Goal: Information Seeking & Learning: Find specific fact

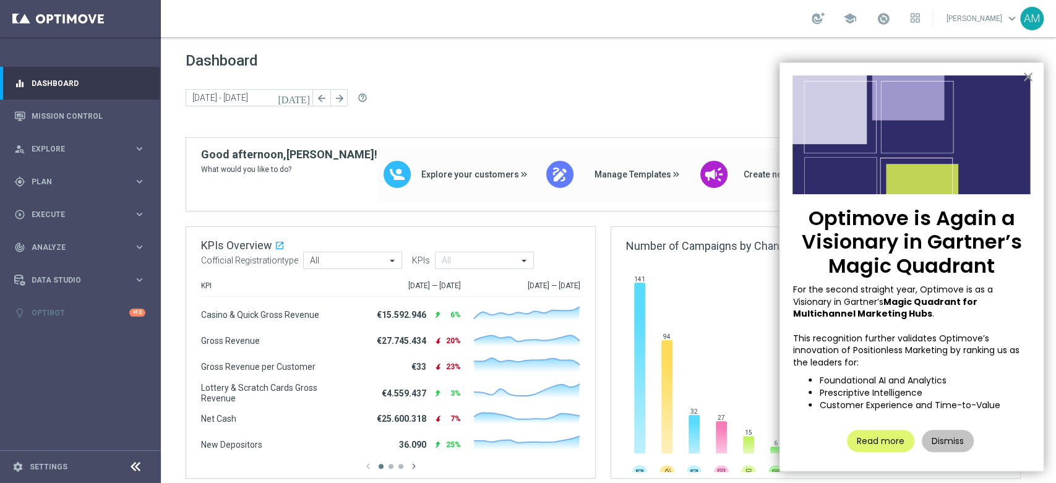
click at [1024, 75] on button "×" at bounding box center [1028, 77] width 12 height 20
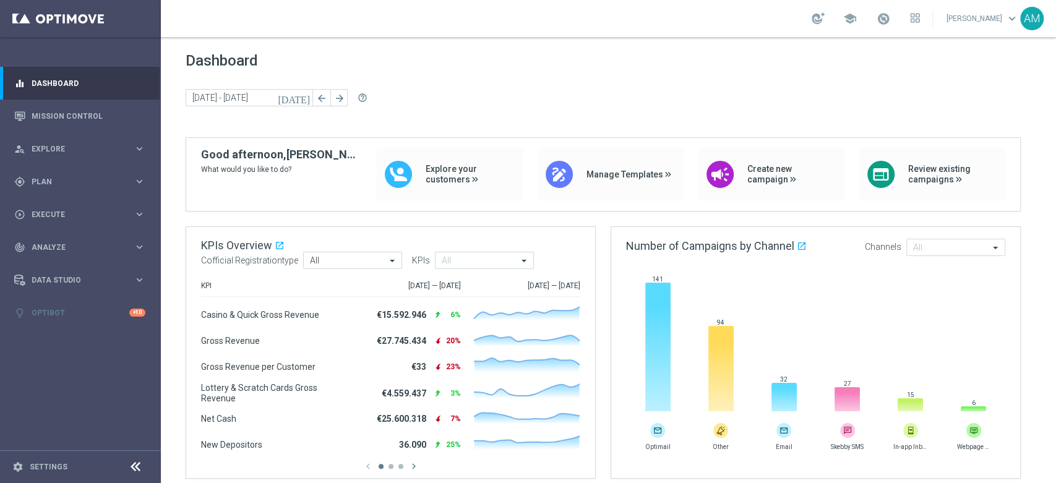
click at [1030, 22] on div "AM" at bounding box center [1032, 19] width 24 height 24
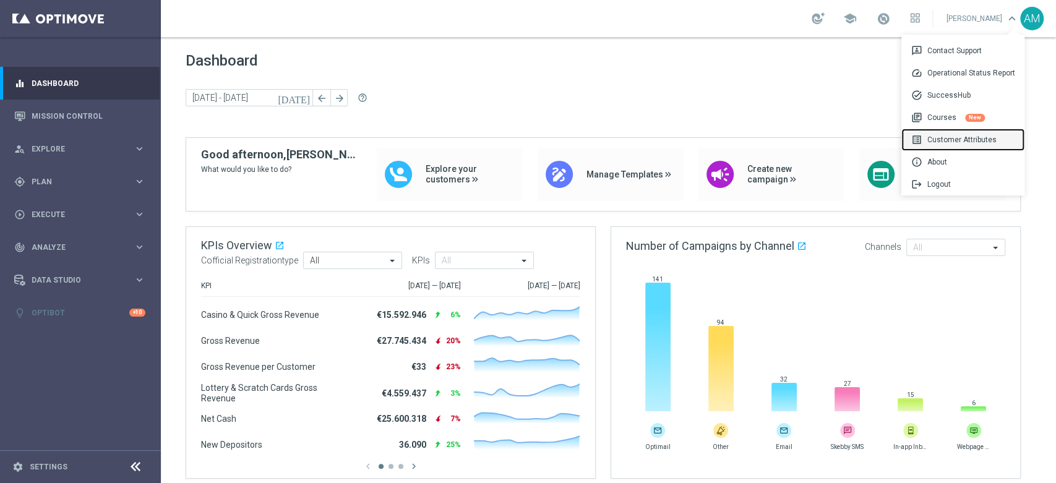
click at [974, 136] on div "list_alt Customer Attributes" at bounding box center [962, 140] width 123 height 22
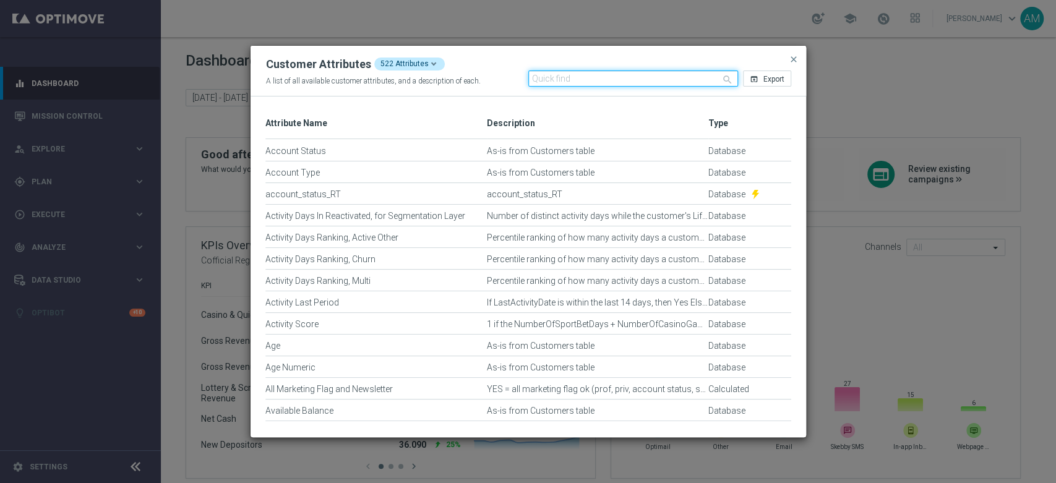
click at [633, 78] on input "text" at bounding box center [633, 79] width 210 height 16
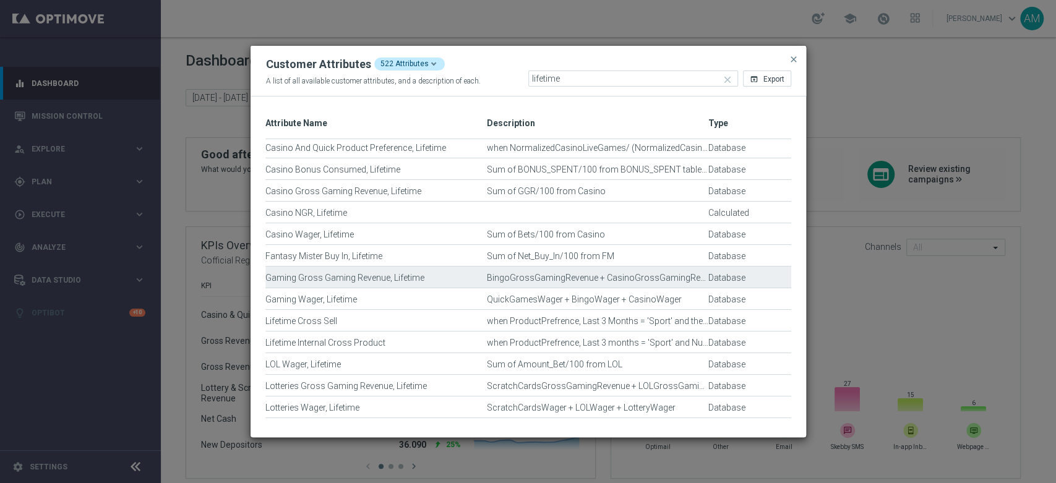
scroll to position [154, 0]
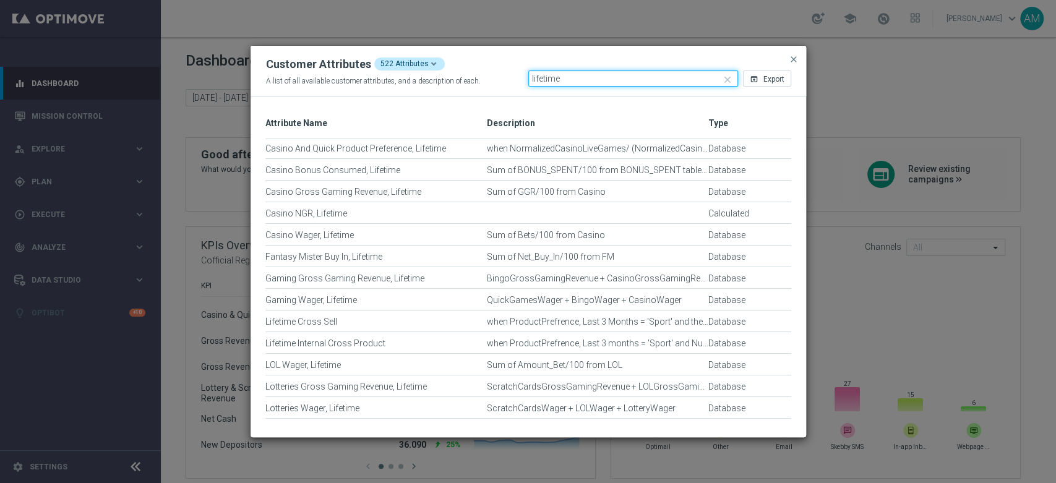
click at [636, 83] on input "lifetime" at bounding box center [633, 79] width 210 height 16
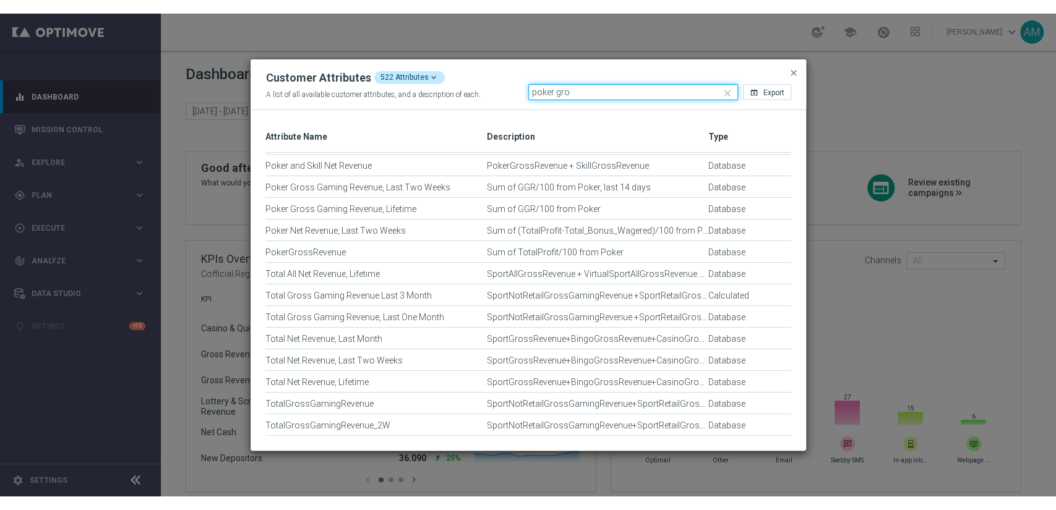
scroll to position [20, 0]
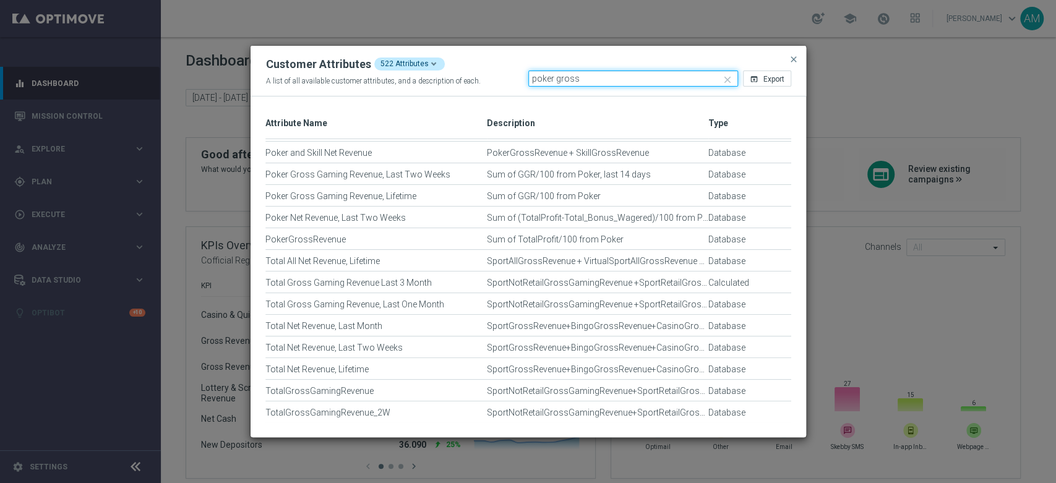
type input "poker gross"
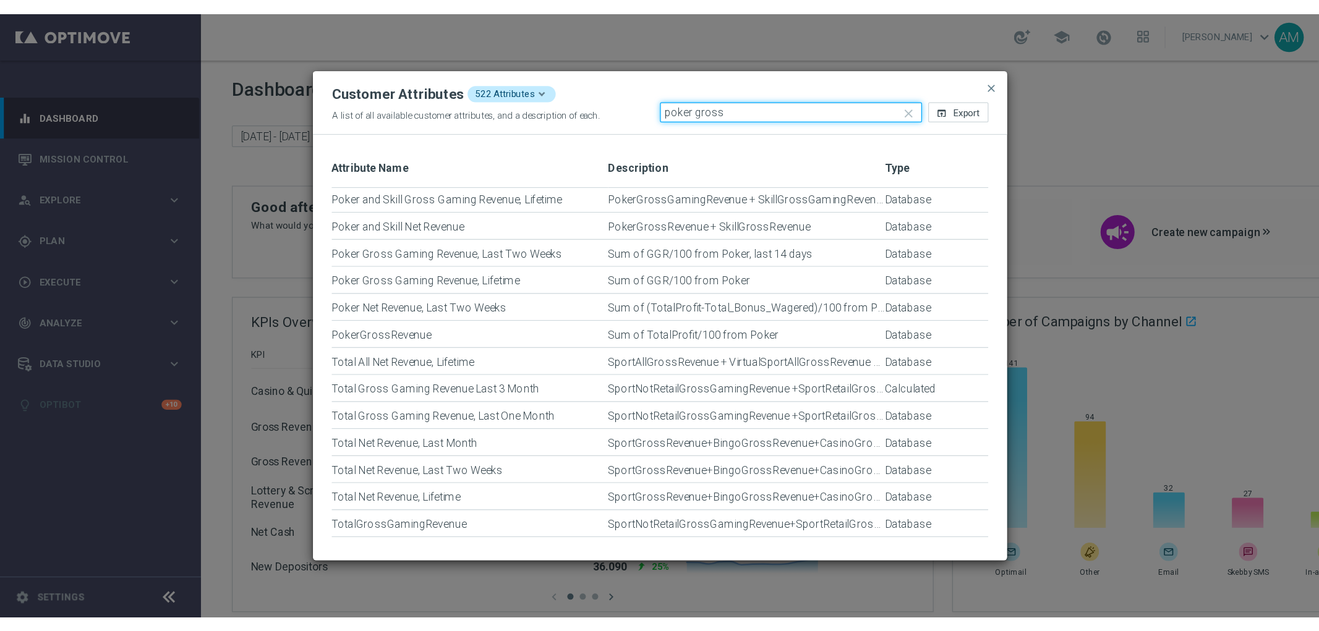
scroll to position [0, 0]
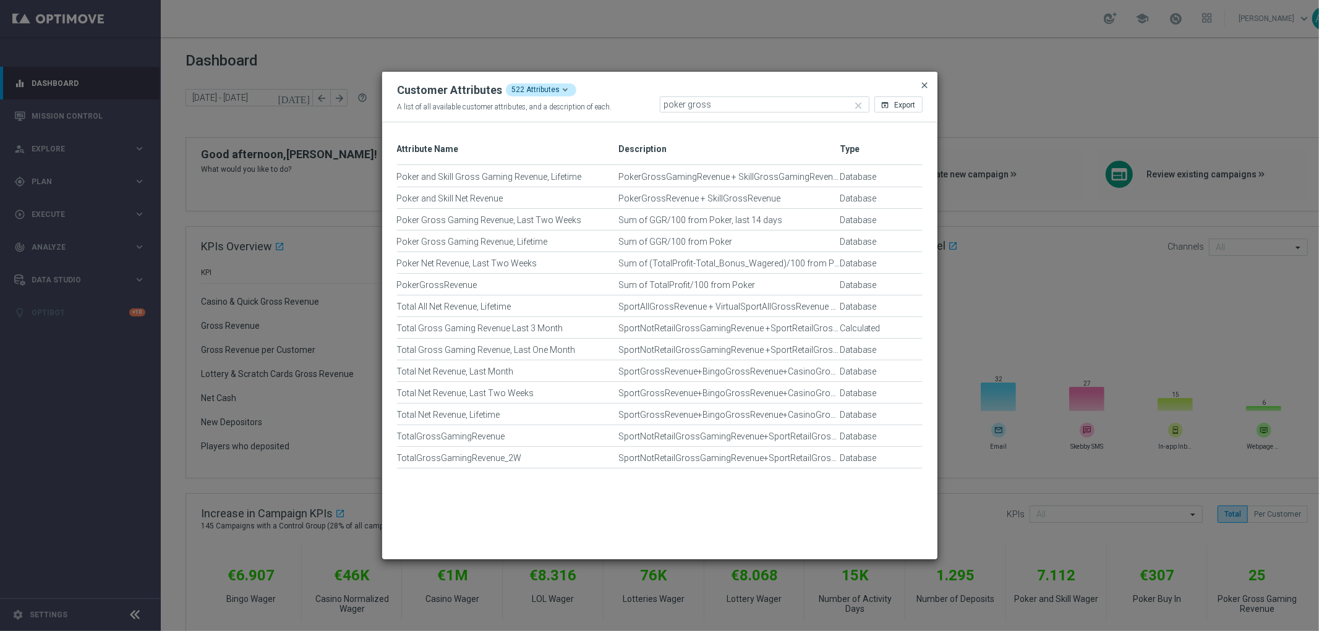
click at [923, 84] on span "close" at bounding box center [925, 85] width 10 height 10
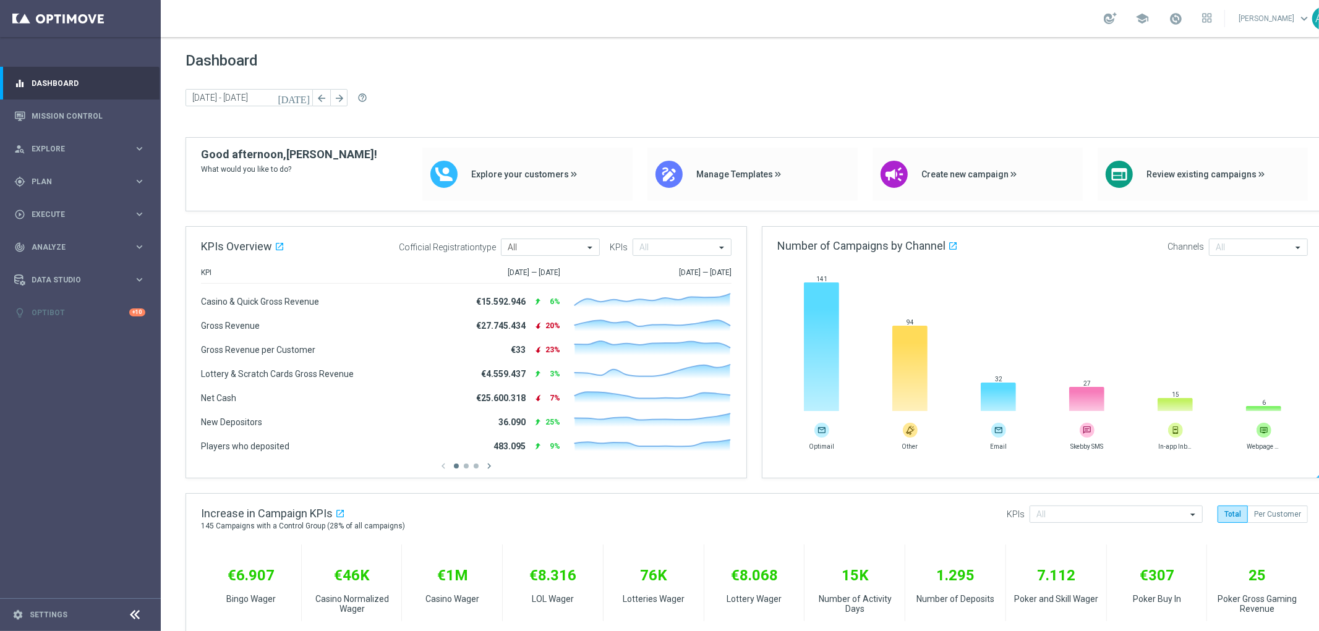
click at [854, 313] on rect at bounding box center [1042, 347] width 531 height 129
